Goal: Consume media (video, audio): Consume media (video, audio)

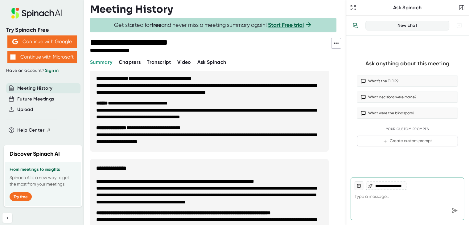
scroll to position [234, 0]
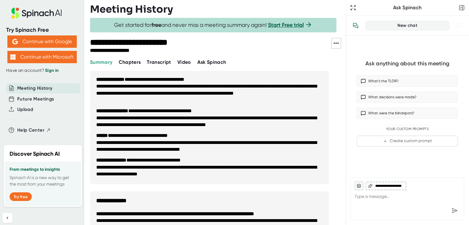
click at [183, 62] on span "Video" at bounding box center [184, 62] width 14 height 6
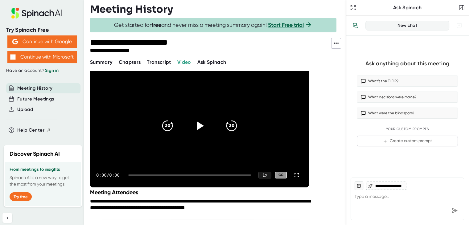
drag, startPoint x: 132, startPoint y: 174, endPoint x: 137, endPoint y: 174, distance: 5.2
click at [137, 174] on div at bounding box center [189, 174] width 123 height 1
click at [198, 125] on icon at bounding box center [200, 125] width 7 height 9
drag, startPoint x: 130, startPoint y: 174, endPoint x: 135, endPoint y: 173, distance: 5.0
click at [135, 173] on div "0:00 / 0:00 1 x CC" at bounding box center [199, 175] width 219 height 25
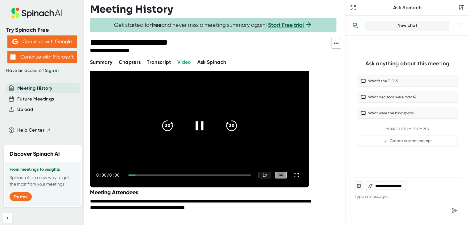
click at [130, 174] on div at bounding box center [131, 174] width 7 height 1
click at [135, 173] on div "0:00 / 0:00 1 x CC" at bounding box center [199, 175] width 219 height 25
click at [199, 126] on icon at bounding box center [199, 125] width 15 height 15
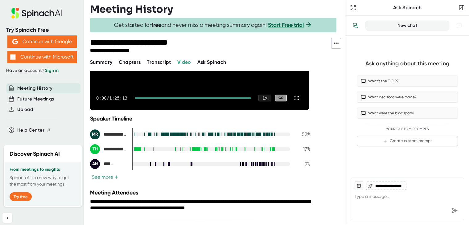
click at [138, 97] on div at bounding box center [193, 97] width 116 height 1
drag, startPoint x: 138, startPoint y: 97, endPoint x: 137, endPoint y: 100, distance: 3.5
click at [138, 100] on div "0:00 / 1:25:13 1 x CC" at bounding box center [199, 98] width 219 height 25
drag, startPoint x: 137, startPoint y: 96, endPoint x: 145, endPoint y: 98, distance: 8.4
click at [145, 98] on div "0:00 / 1:25:13 1 x CC" at bounding box center [199, 98] width 219 height 25
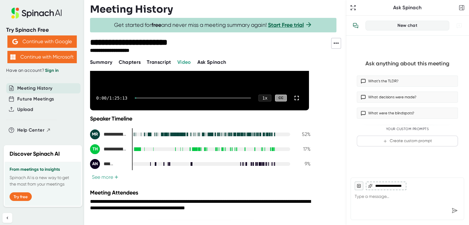
click at [145, 96] on div "0:00 / 1:25:13 1 x CC" at bounding box center [199, 98] width 219 height 25
click at [145, 97] on div at bounding box center [193, 97] width 116 height 1
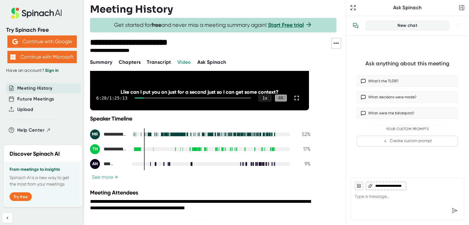
click at [143, 97] on div at bounding box center [139, 97] width 9 height 1
drag, startPoint x: 141, startPoint y: 97, endPoint x: 157, endPoint y: 97, distance: 15.4
click at [157, 97] on div at bounding box center [193, 97] width 116 height 1
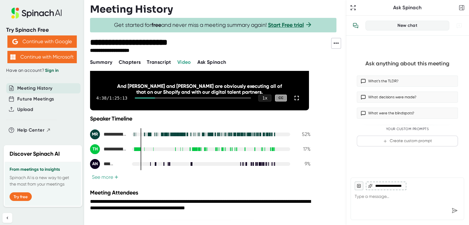
click at [157, 96] on div "4:38 / 1:25:13 1 x CC" at bounding box center [199, 98] width 219 height 25
click at [167, 96] on div "4:38 / 1:25:13 1 x CC" at bounding box center [199, 98] width 219 height 25
click at [174, 97] on div at bounding box center [193, 97] width 116 height 1
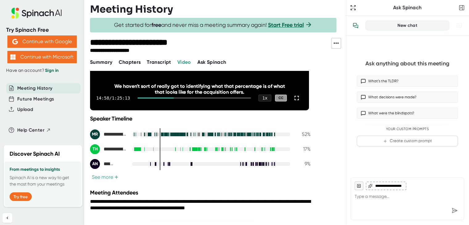
click at [181, 95] on div "14:58 / 1:25:13 1 x CC" at bounding box center [199, 98] width 219 height 25
click at [189, 97] on div at bounding box center [193, 97] width 113 height 1
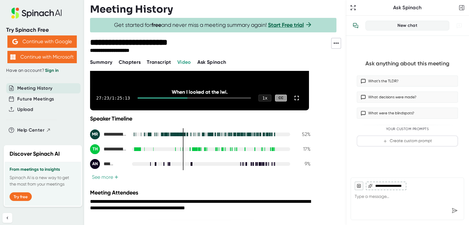
drag, startPoint x: 194, startPoint y: 97, endPoint x: 197, endPoint y: 96, distance: 3.4
click at [194, 97] on div at bounding box center [193, 97] width 113 height 1
click at [199, 97] on div at bounding box center [193, 97] width 113 height 1
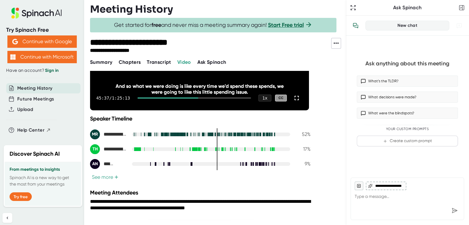
drag, startPoint x: 199, startPoint y: 97, endPoint x: 195, endPoint y: 98, distance: 4.3
click at [195, 98] on div at bounding box center [193, 97] width 113 height 1
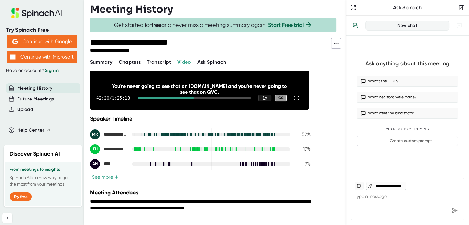
click at [192, 98] on div at bounding box center [165, 97] width 56 height 1
click at [190, 98] on div at bounding box center [164, 97] width 54 height 1
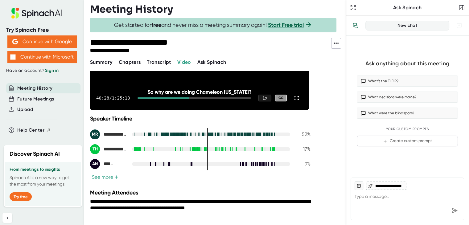
click at [191, 97] on div at bounding box center [193, 97] width 113 height 1
click at [192, 97] on div at bounding box center [193, 97] width 113 height 1
click at [193, 97] on div at bounding box center [193, 97] width 113 height 1
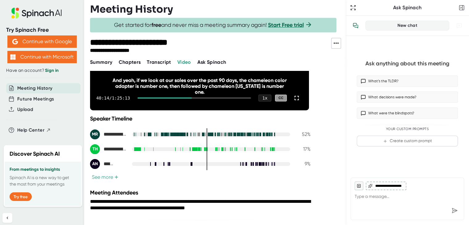
click at [193, 97] on div at bounding box center [193, 97] width 113 height 1
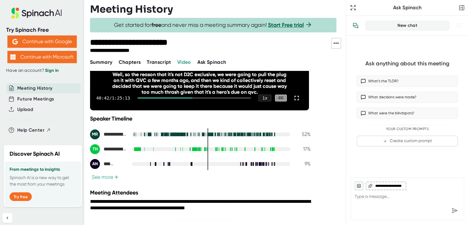
click at [194, 97] on div at bounding box center [193, 97] width 113 height 1
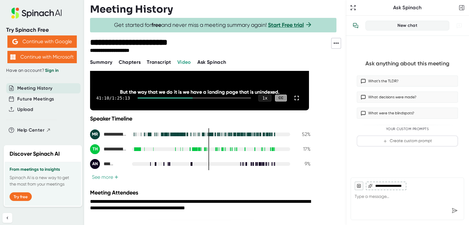
click at [195, 98] on div at bounding box center [193, 97] width 113 height 1
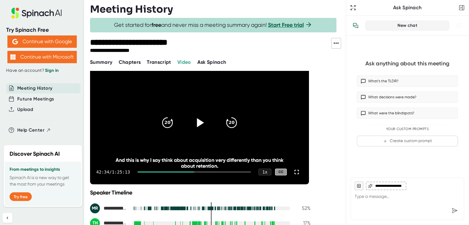
scroll to position [8, 0]
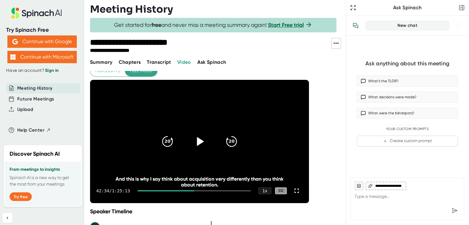
click at [193, 190] on div at bounding box center [165, 190] width 57 height 1
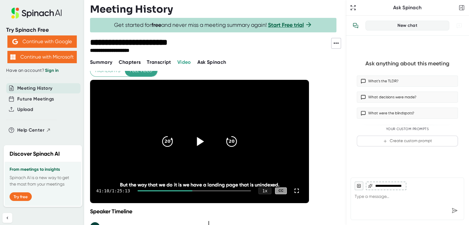
click at [195, 190] on div at bounding box center [193, 190] width 113 height 1
click at [197, 190] on div at bounding box center [193, 190] width 113 height 1
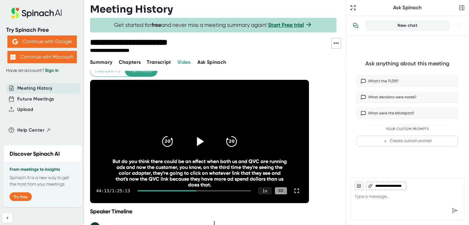
click at [195, 190] on div at bounding box center [166, 190] width 59 height 1
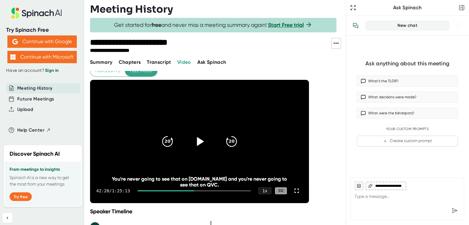
click at [196, 190] on div at bounding box center [193, 190] width 113 height 1
click at [197, 190] on div at bounding box center [193, 190] width 113 height 1
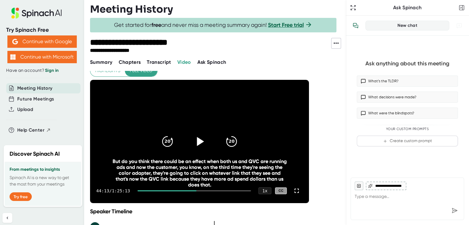
click at [197, 190] on div at bounding box center [193, 190] width 113 height 1
click at [196, 190] on div at bounding box center [166, 190] width 58 height 1
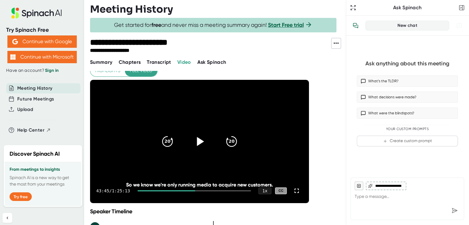
click at [195, 190] on div at bounding box center [166, 190] width 58 height 1
click at [193, 190] on div "43:16 / 1:25:13 1 x CC" at bounding box center [199, 190] width 219 height 25
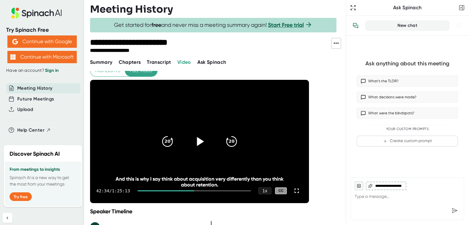
click at [193, 190] on div "42:34 / 1:25:13 1 x CC" at bounding box center [199, 190] width 219 height 25
click at [194, 190] on div at bounding box center [165, 190] width 57 height 1
click at [192, 190] on div at bounding box center [164, 190] width 55 height 1
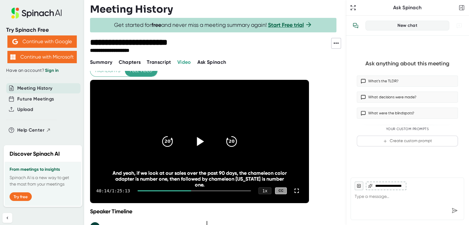
click at [198, 140] on icon at bounding box center [200, 141] width 7 height 9
click at [199, 142] on icon at bounding box center [199, 141] width 15 height 15
click at [191, 190] on div at bounding box center [164, 190] width 54 height 1
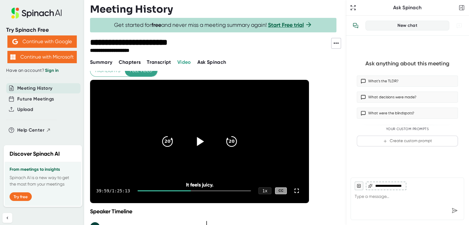
click at [194, 190] on div at bounding box center [193, 190] width 113 height 1
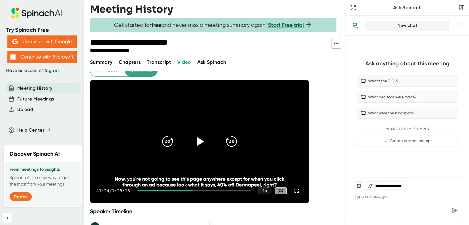
click at [194, 190] on div at bounding box center [193, 190] width 113 height 1
type textarea "x"
